Goal: Task Accomplishment & Management: Complete application form

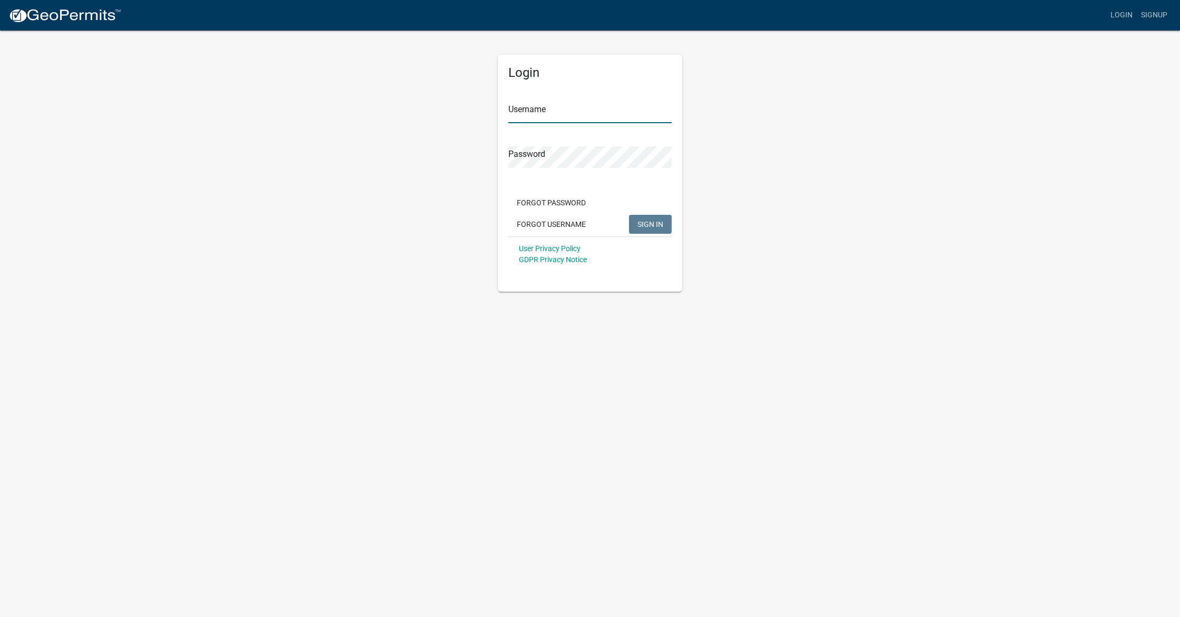
click at [536, 116] on input "Username" at bounding box center [589, 113] width 163 height 22
type input "[EMAIL_ADDRESS][DOMAIN_NAME]"
click at [536, 221] on span "SIGN IN" at bounding box center [650, 224] width 26 height 8
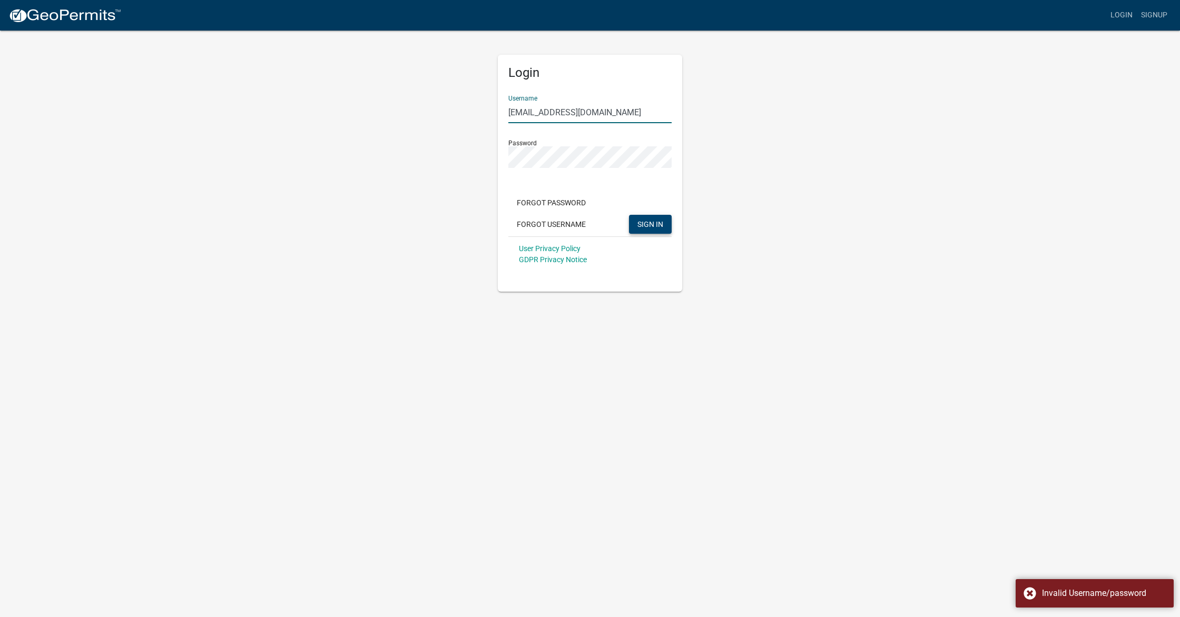
click at [536, 115] on input "[EMAIL_ADDRESS][DOMAIN_NAME]" at bounding box center [589, 113] width 163 height 22
click at [536, 167] on form "Username [EMAIL_ADDRESS][DOMAIN_NAME] Password Forgot Password Forgot Username …" at bounding box center [589, 179] width 163 height 185
click at [490, 156] on div "Login Username [EMAIL_ADDRESS][DOMAIN_NAME] Password Forgot Password Forgot Use…" at bounding box center [590, 160] width 200 height 262
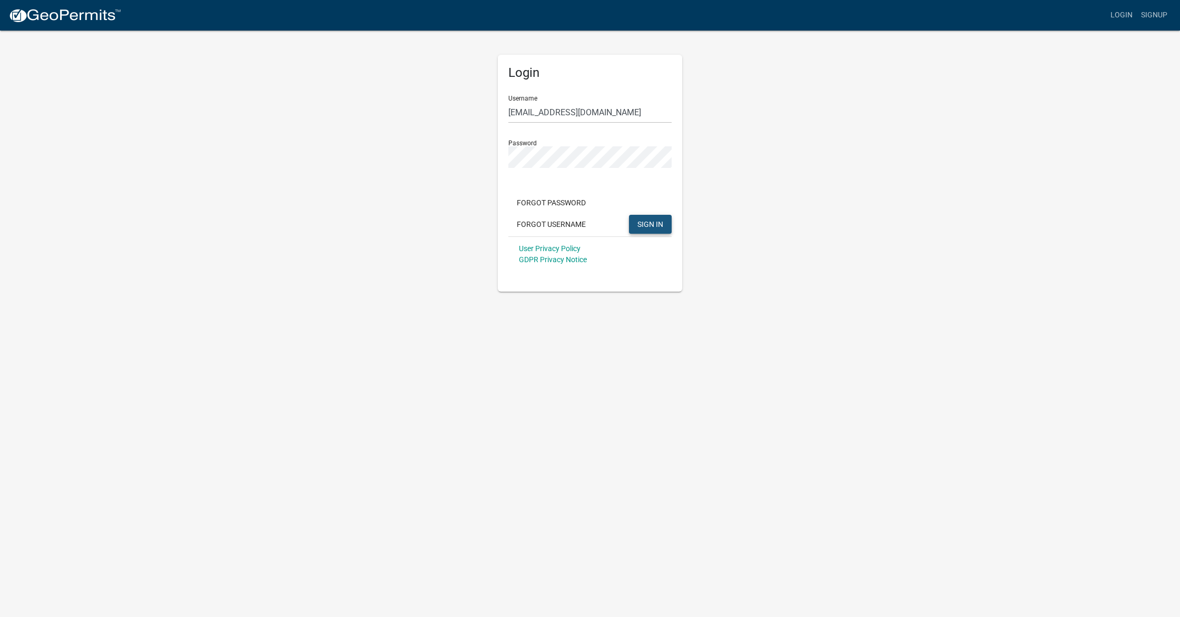
click at [536, 222] on span "SIGN IN" at bounding box center [650, 224] width 26 height 8
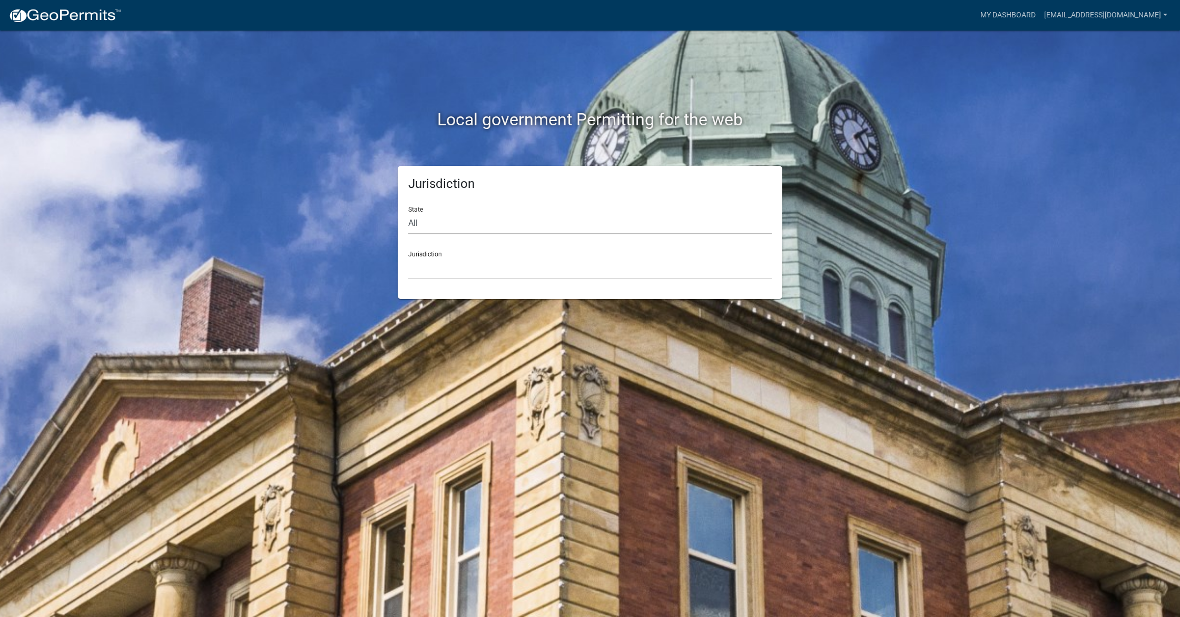
click at [433, 225] on select "All [US_STATE] [US_STATE] [US_STATE] [US_STATE] [US_STATE] [US_STATE] [US_STATE…" at bounding box center [589, 224] width 363 height 22
select select "[US_STATE]"
click at [408, 213] on select "All [US_STATE] [US_STATE] [US_STATE] [US_STATE] [US_STATE] [US_STATE] [US_STATE…" at bounding box center [589, 224] width 363 height 22
click at [467, 270] on select "[GEOGRAPHIC_DATA], [US_STATE] [GEOGRAPHIC_DATA], [US_STATE]" at bounding box center [589, 269] width 363 height 22
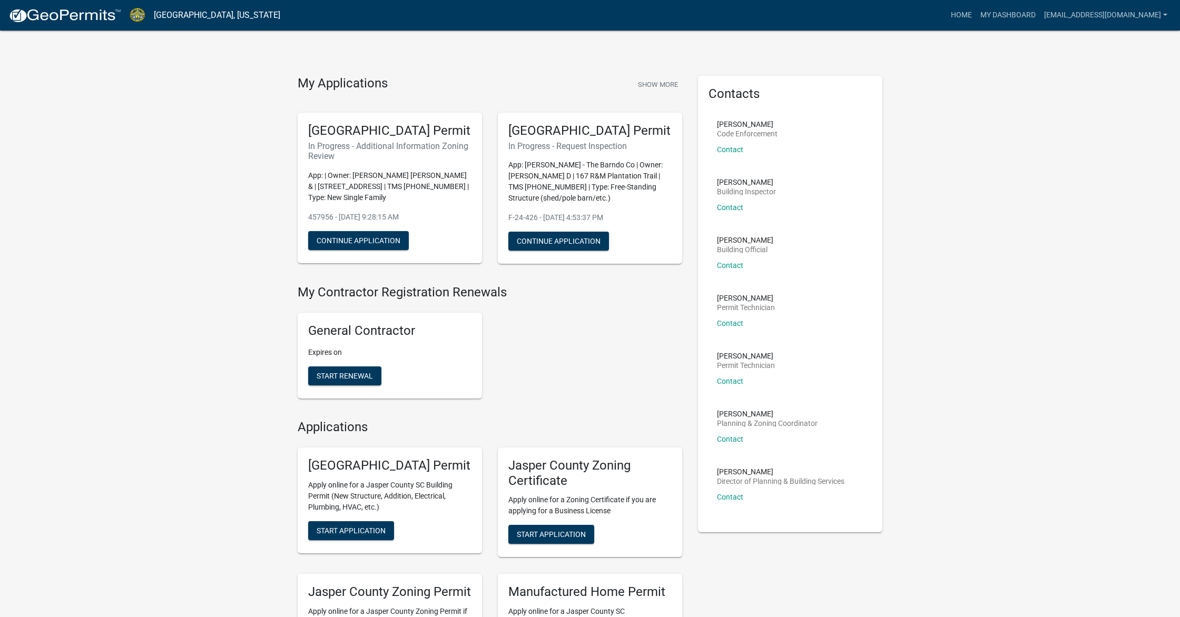
click at [347, 180] on div "[GEOGRAPHIC_DATA] Permit In Progress - Additional Information Zoning Review App…" at bounding box center [390, 188] width 184 height 151
click at [371, 250] on button "Continue Application" at bounding box center [358, 240] width 101 height 19
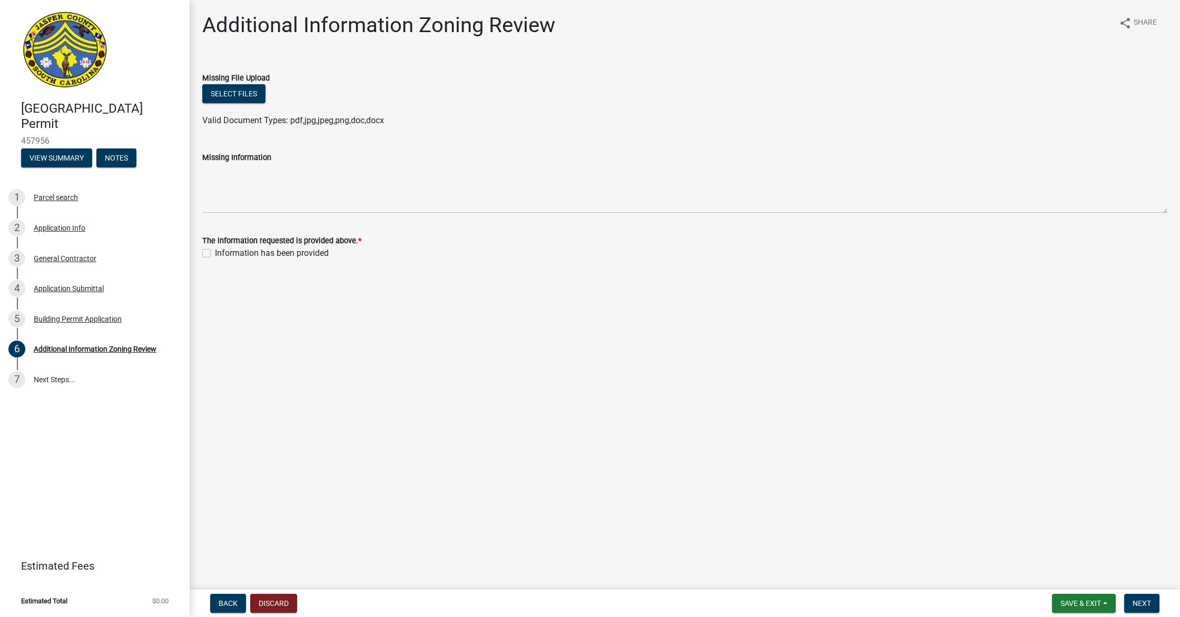
click at [218, 156] on label "Missing Information" at bounding box center [236, 157] width 69 height 7
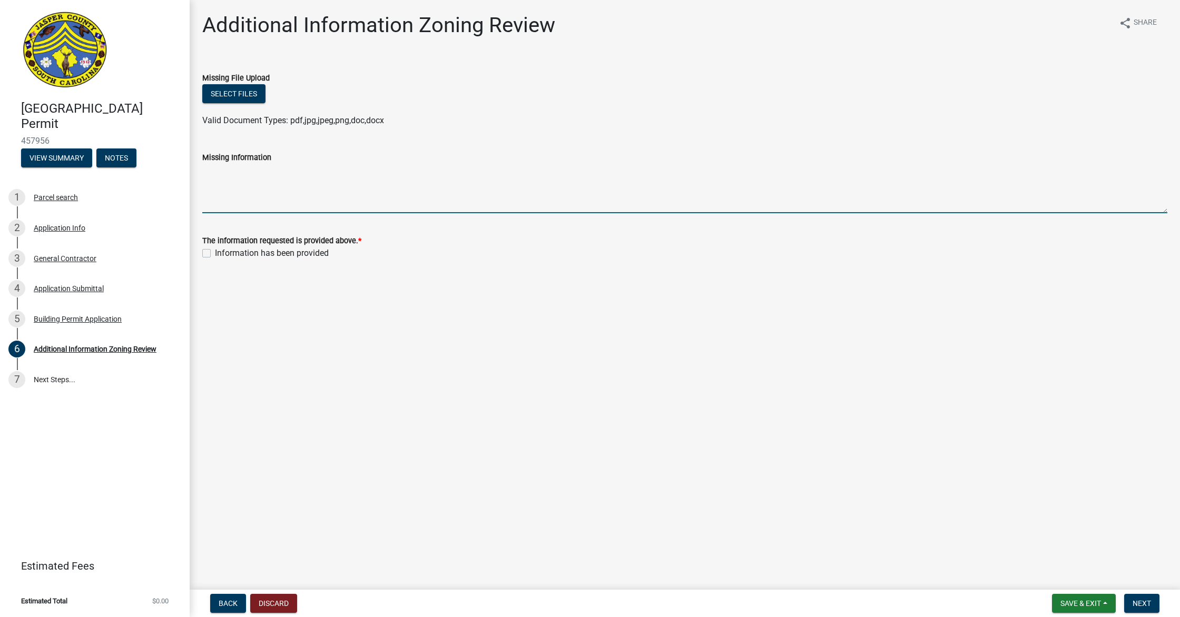
click at [218, 164] on textarea "Missing Information" at bounding box center [684, 189] width 965 height 50
click at [277, 200] on textarea "Missing Information" at bounding box center [684, 189] width 965 height 50
type textarea "m"
type textarea "Stamped engineered structurals attached per notes in email."
click at [211, 254] on div "Information has been provided" at bounding box center [684, 253] width 965 height 13
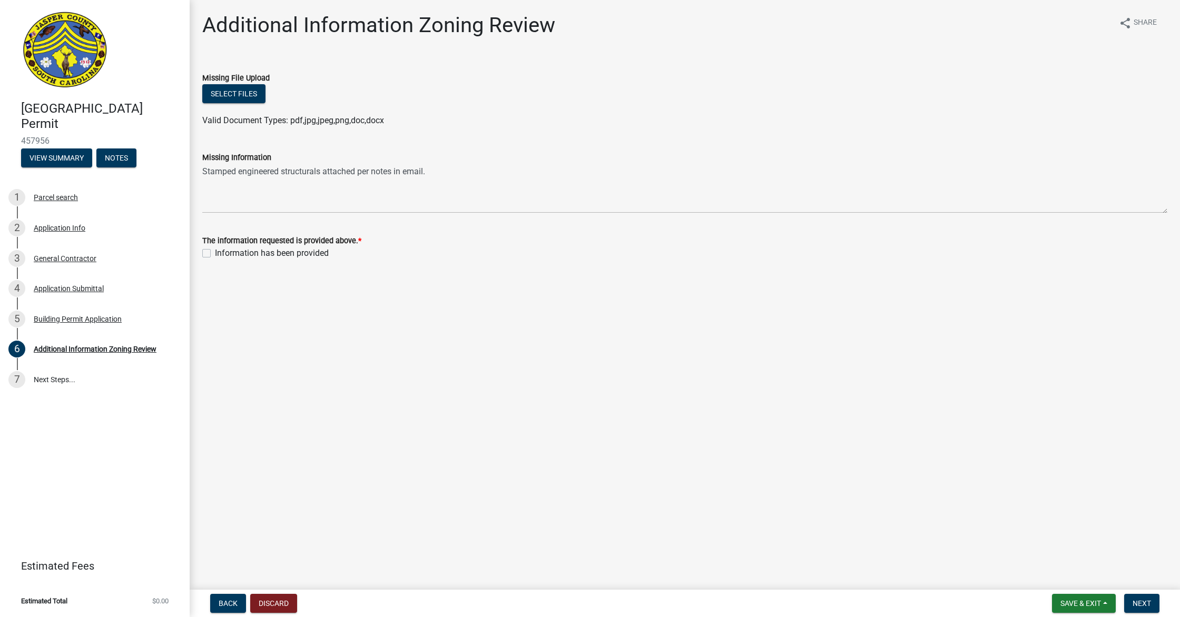
click at [215, 255] on label "Information has been provided" at bounding box center [272, 253] width 114 height 13
click at [215, 254] on input "Information has been provided" at bounding box center [218, 250] width 7 height 7
checkbox input "true"
click at [227, 91] on button "Select files" at bounding box center [233, 93] width 63 height 19
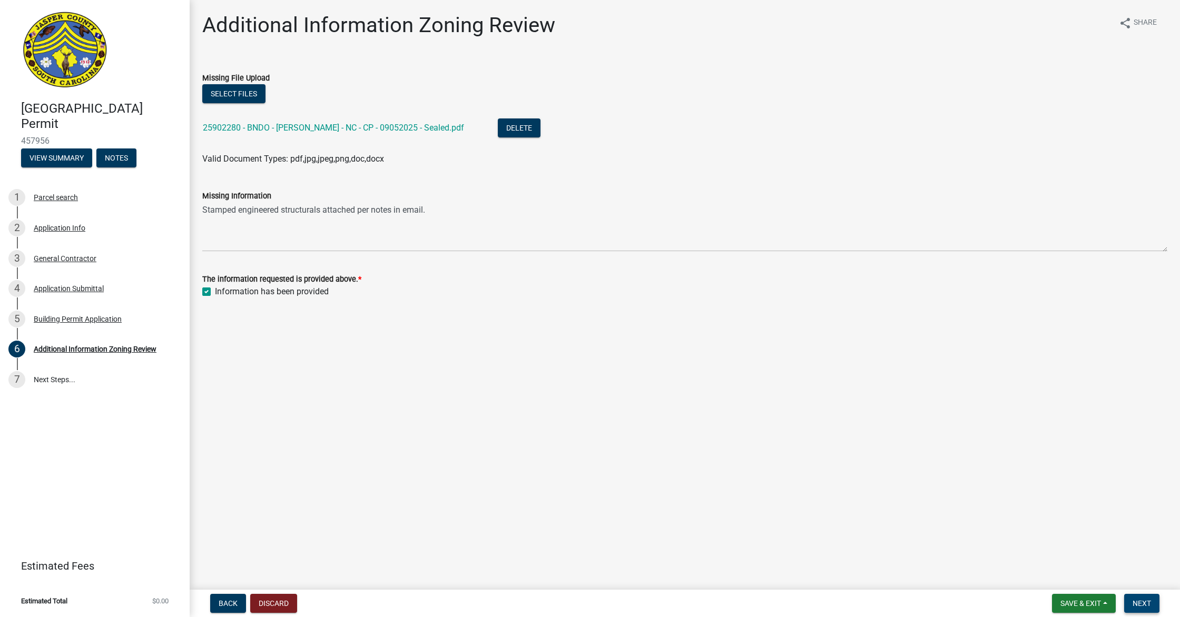
click at [536, 534] on span "Next" at bounding box center [1141, 603] width 18 height 8
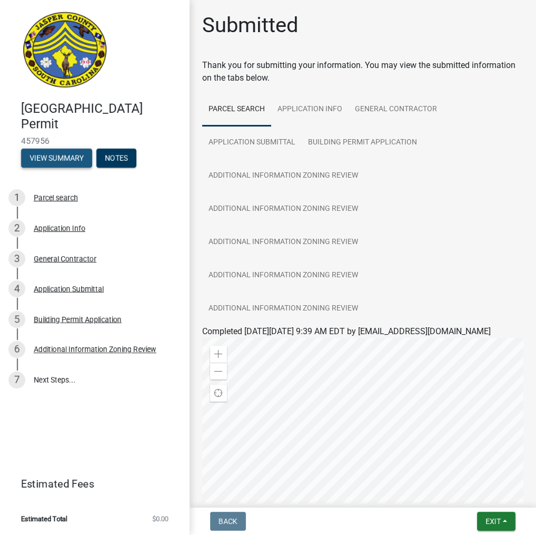
click at [40, 153] on button "View Summary" at bounding box center [56, 158] width 71 height 19
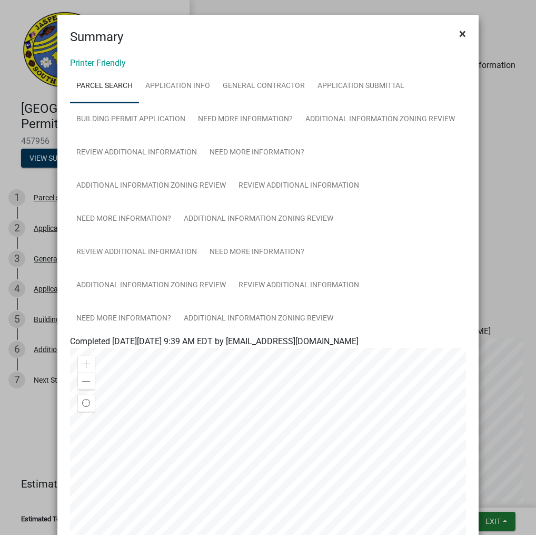
click at [465, 29] on span "×" at bounding box center [462, 33] width 7 height 15
